Goal: Task Accomplishment & Management: Manage account settings

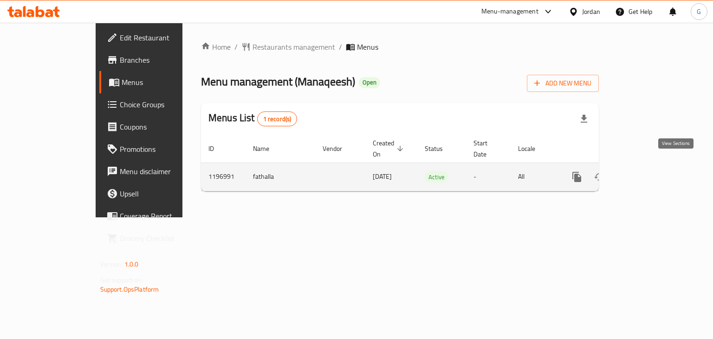
click at [649, 171] on icon "enhanced table" at bounding box center [643, 176] width 11 height 11
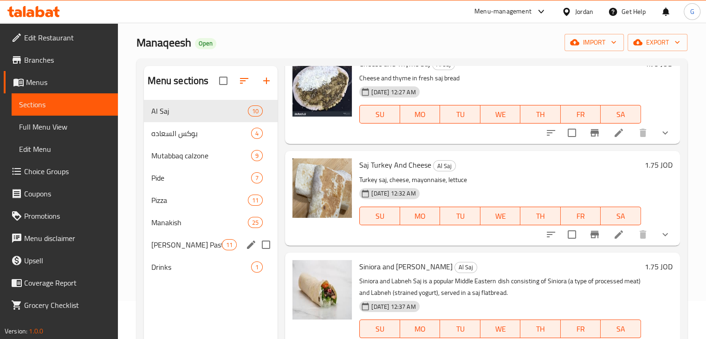
scroll to position [93, 0]
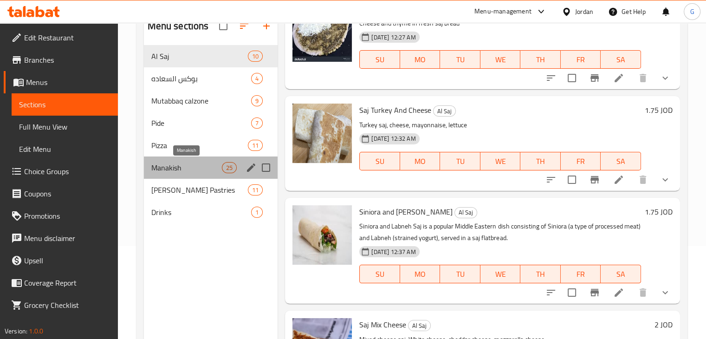
click at [191, 165] on span "Manakish" at bounding box center [186, 167] width 71 height 11
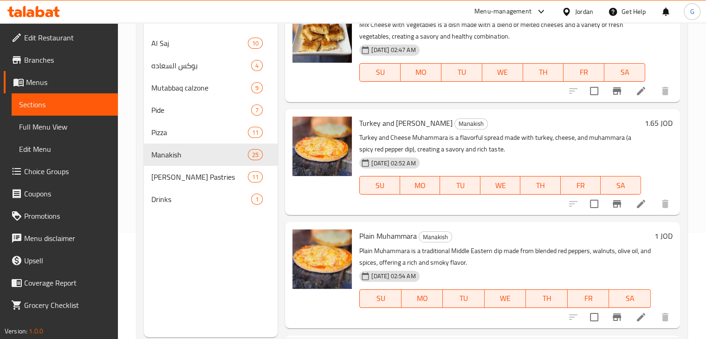
scroll to position [118, 0]
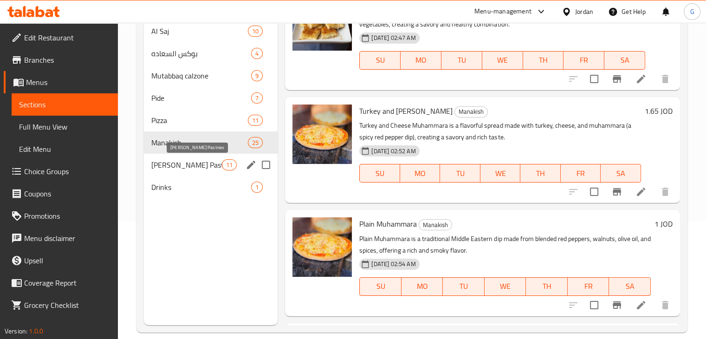
click at [169, 163] on span "[PERSON_NAME] Pastries" at bounding box center [186, 164] width 71 height 11
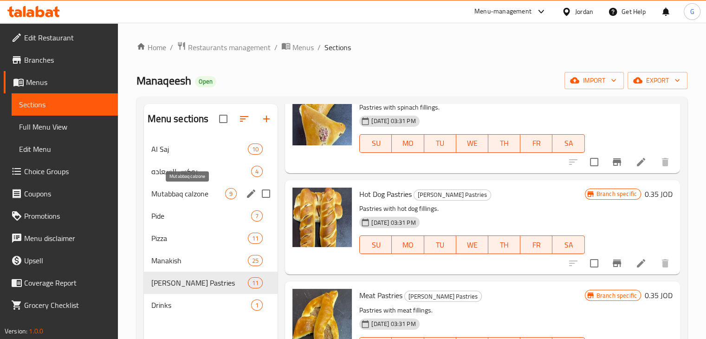
click at [174, 197] on span "Mutabbaq calzone" at bounding box center [188, 193] width 74 height 11
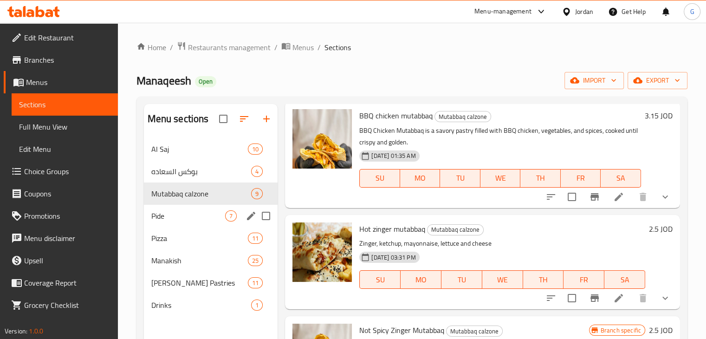
drag, startPoint x: 189, startPoint y: 208, endPoint x: 191, endPoint y: 217, distance: 9.0
click at [191, 208] on div "Pide 7" at bounding box center [211, 216] width 134 height 22
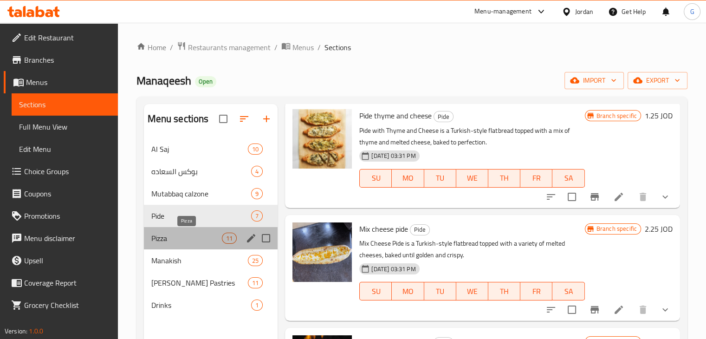
click at [187, 240] on span "Pizza" at bounding box center [186, 237] width 71 height 11
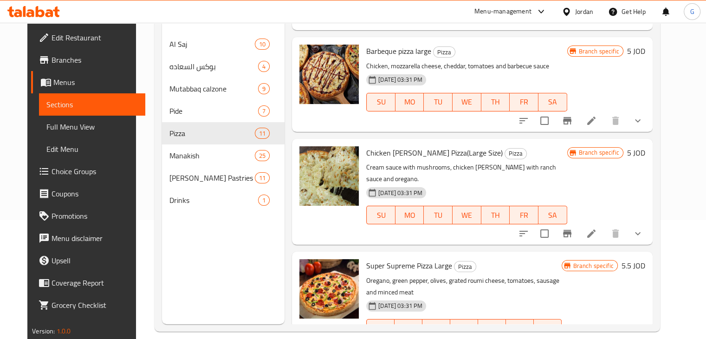
scroll to position [278, 0]
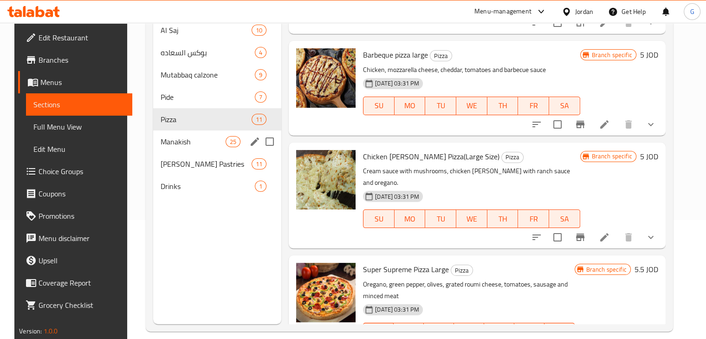
click at [201, 148] on div "Manakish 25" at bounding box center [217, 141] width 128 height 22
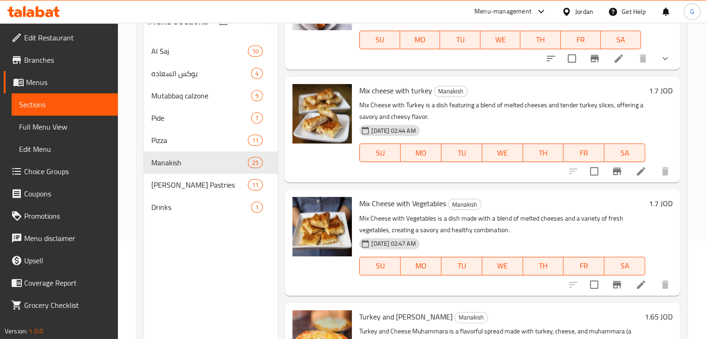
scroll to position [100, 0]
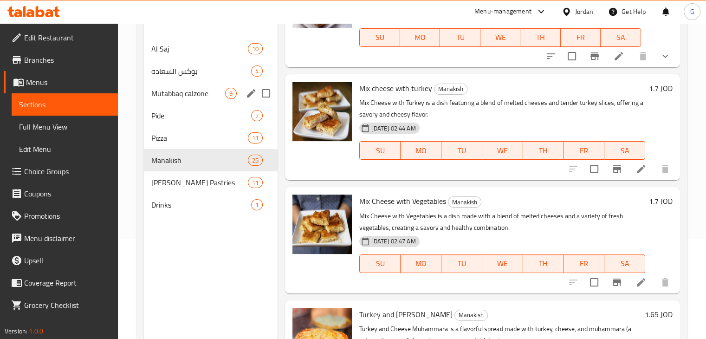
click at [184, 99] on div "Mutabbaq calzone 9" at bounding box center [211, 93] width 134 height 22
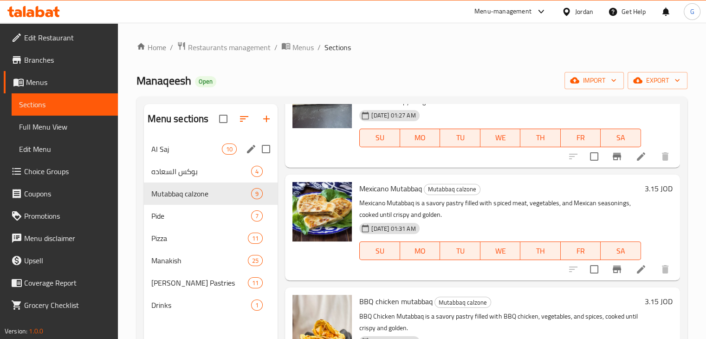
click at [181, 157] on div "Al Saj 10" at bounding box center [211, 149] width 134 height 22
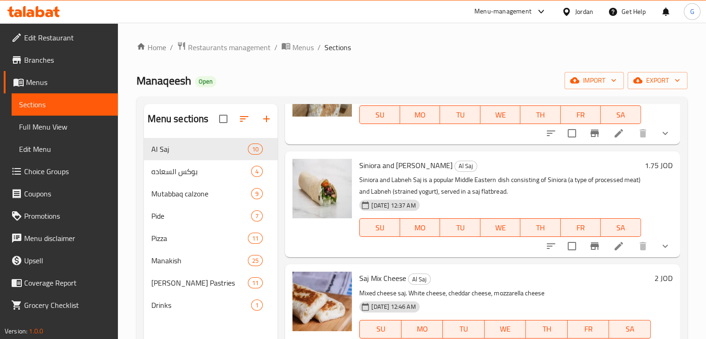
scroll to position [510, 0]
